Goal: Find specific page/section: Find specific page/section

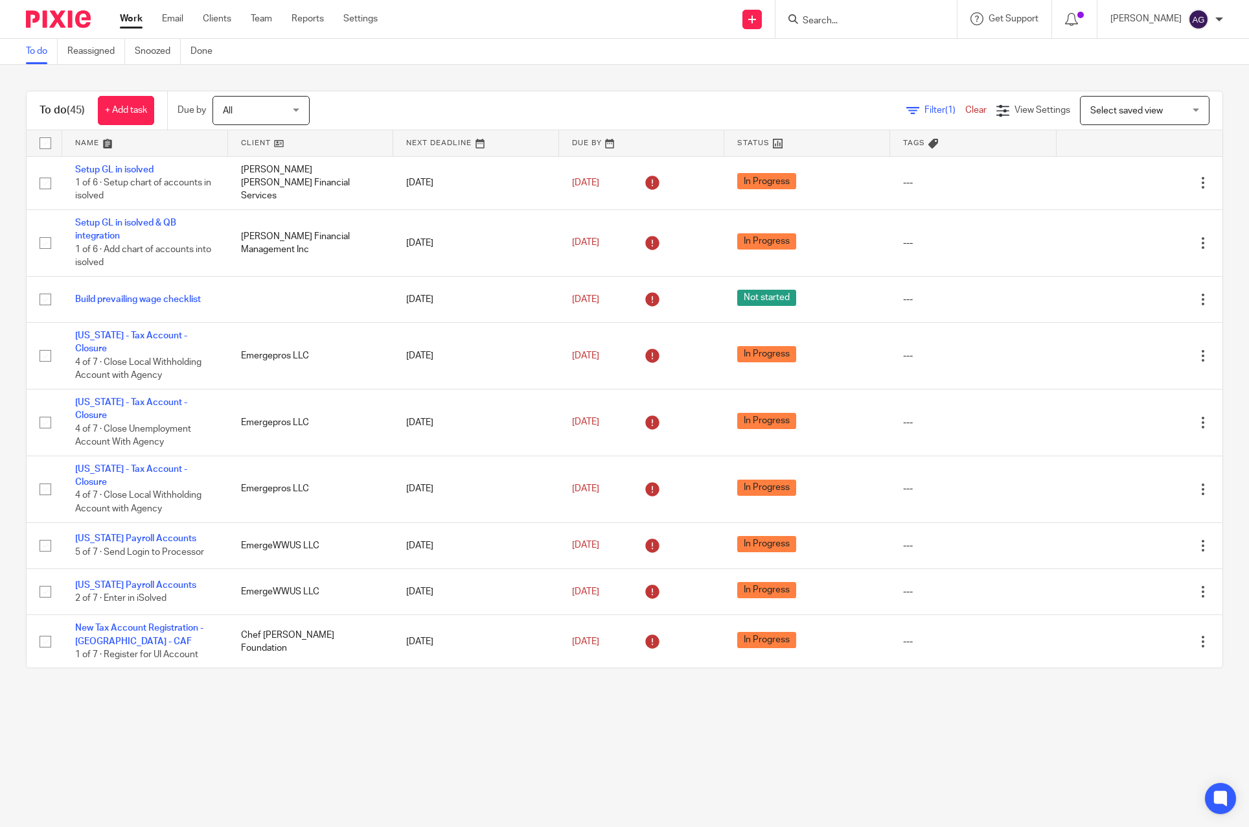
click at [897, 21] on input "Search" at bounding box center [859, 22] width 117 height 12
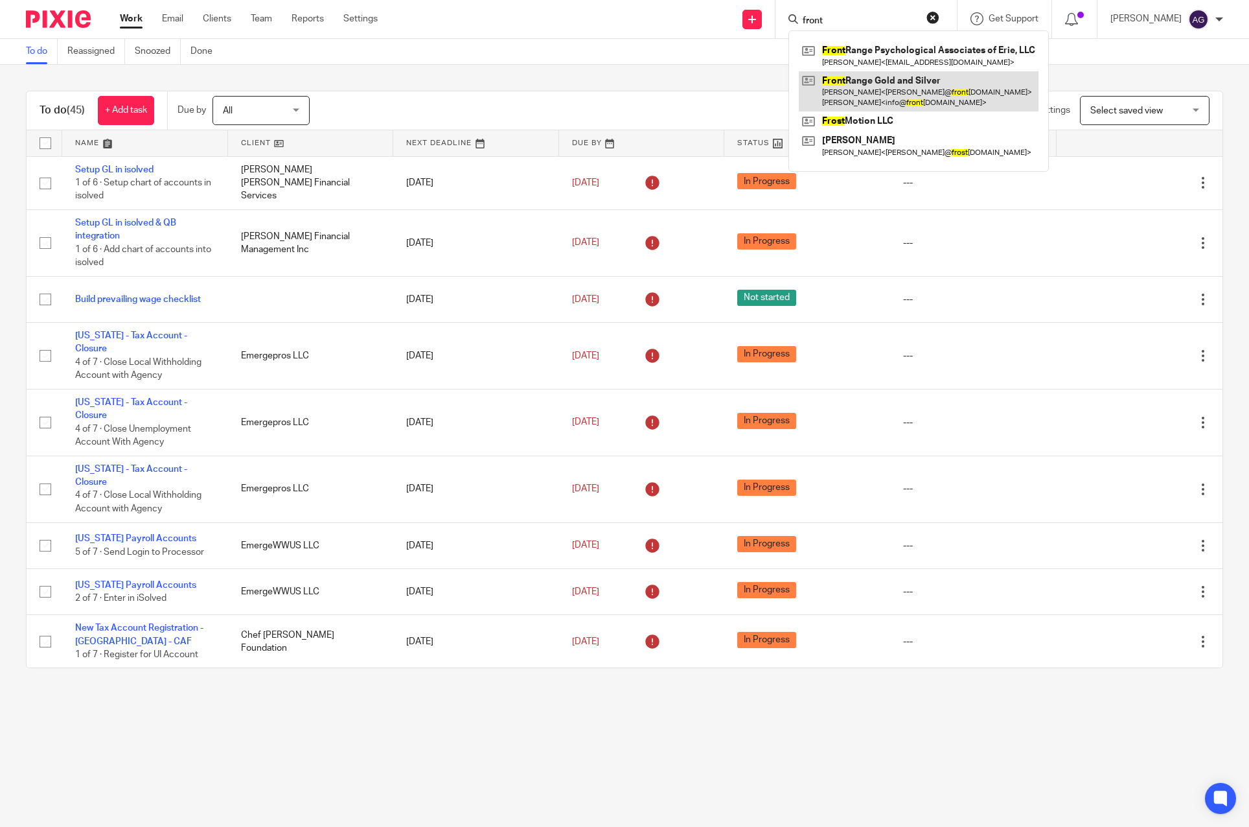
type input "front"
click at [888, 89] on link at bounding box center [919, 91] width 240 height 40
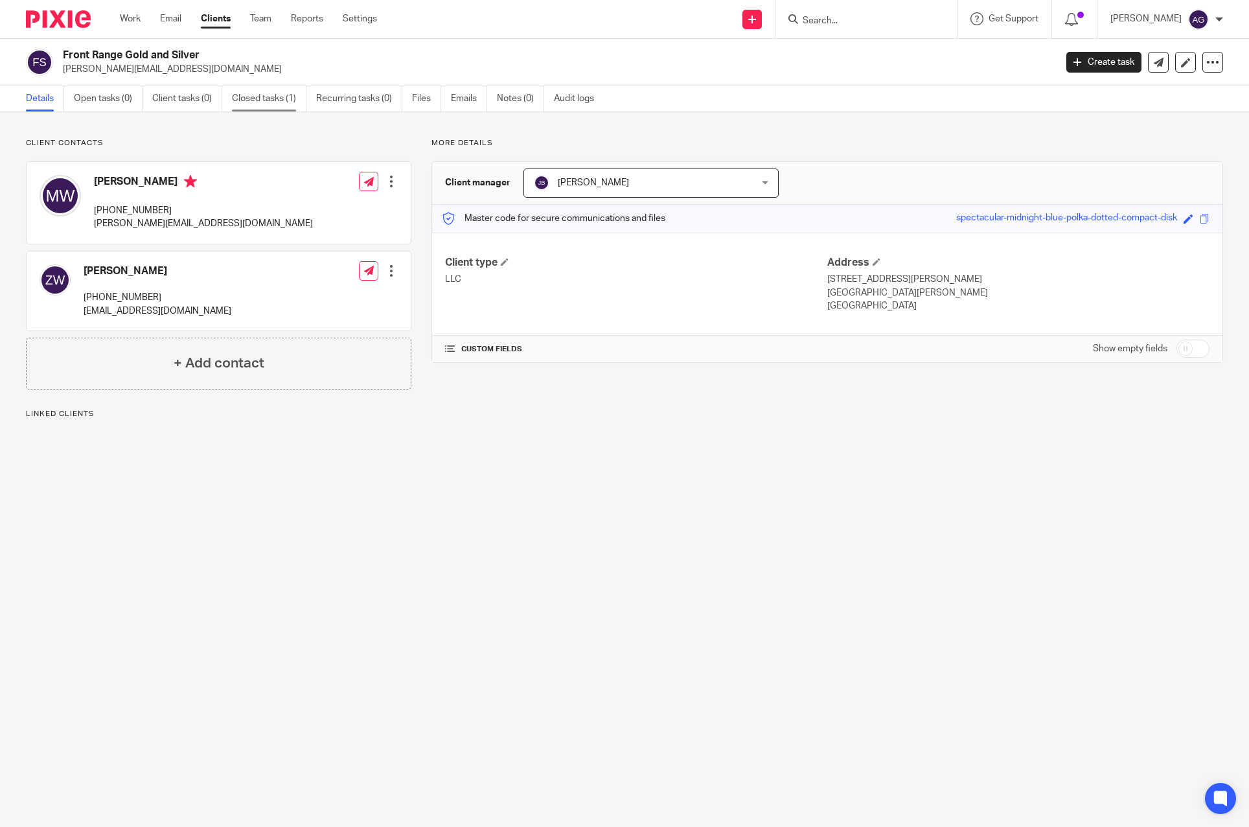
click at [284, 104] on link "Closed tasks (1)" at bounding box center [269, 98] width 75 height 25
